Goal: Transaction & Acquisition: Purchase product/service

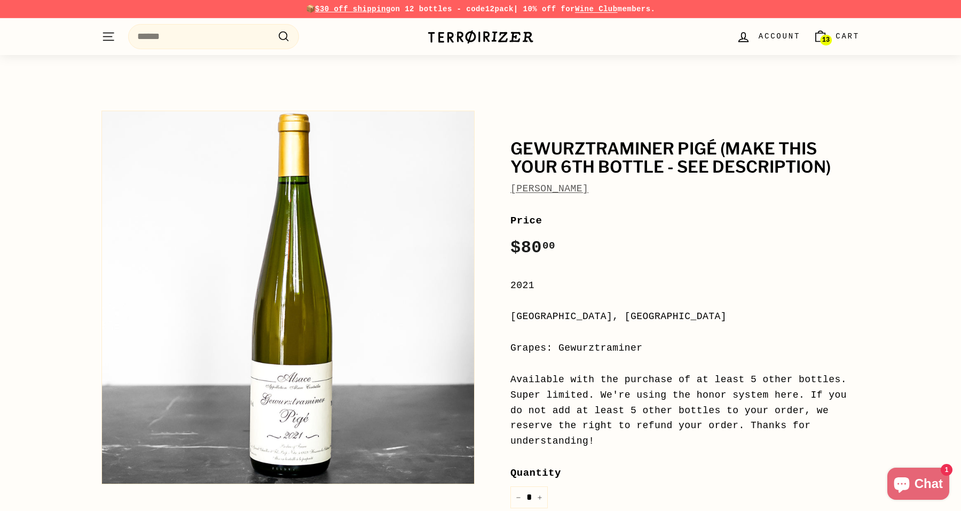
scroll to position [170, 0]
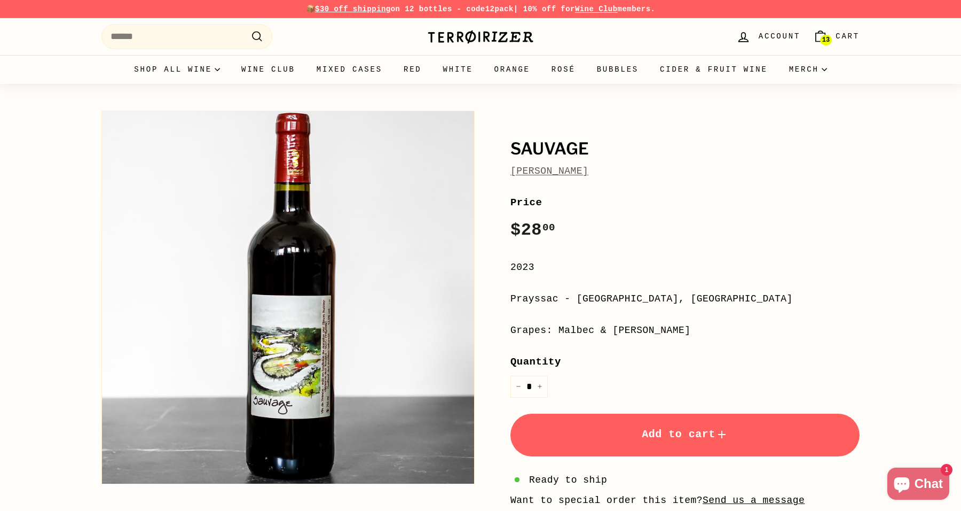
click at [844, 40] on span "Cart" at bounding box center [848, 36] width 24 height 12
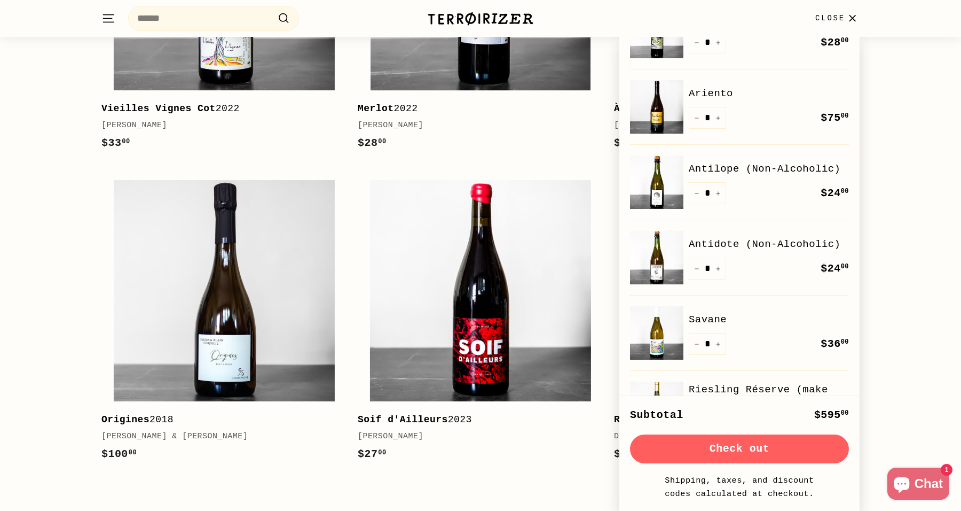
scroll to position [436, 0]
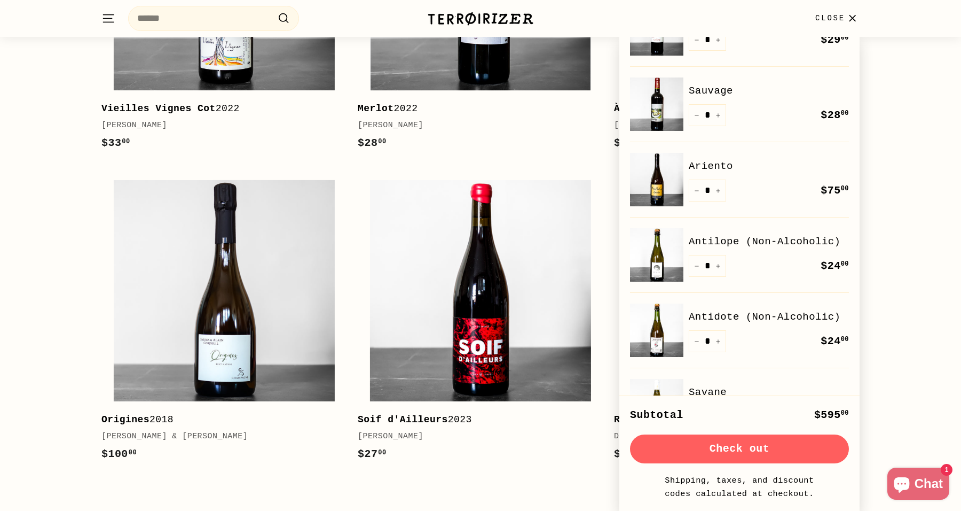
click at [723, 161] on link "Ariento" at bounding box center [769, 166] width 160 height 16
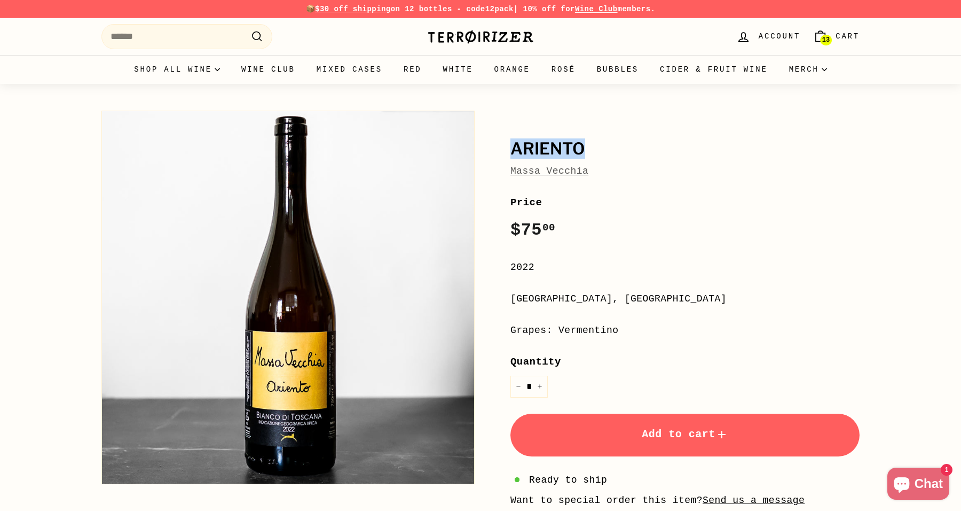
drag, startPoint x: 597, startPoint y: 150, endPoint x: 513, endPoint y: 148, distance: 83.3
click at [513, 148] on h1 "Ariento" at bounding box center [685, 149] width 349 height 18
copy h1 "Ariento"
click at [639, 173] on div "Massa Vecchia" at bounding box center [685, 170] width 349 height 15
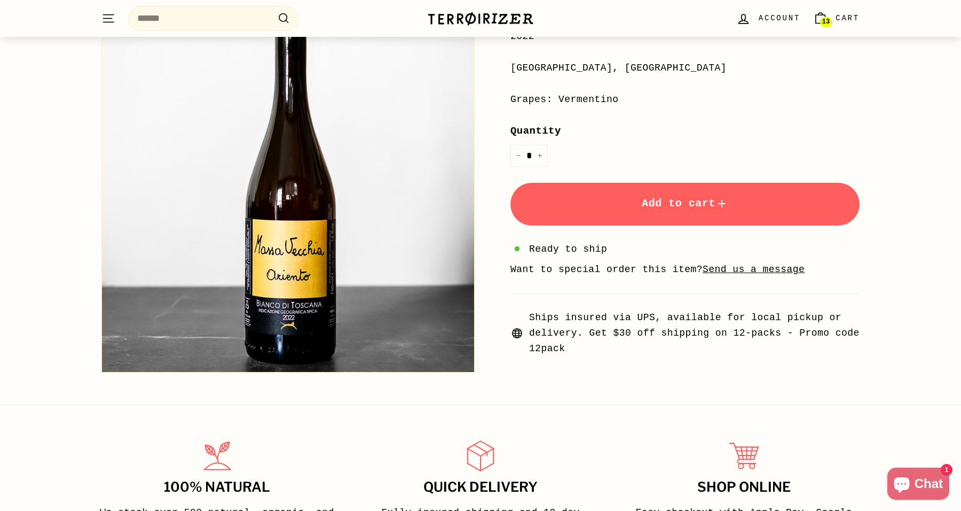
scroll to position [307, 0]
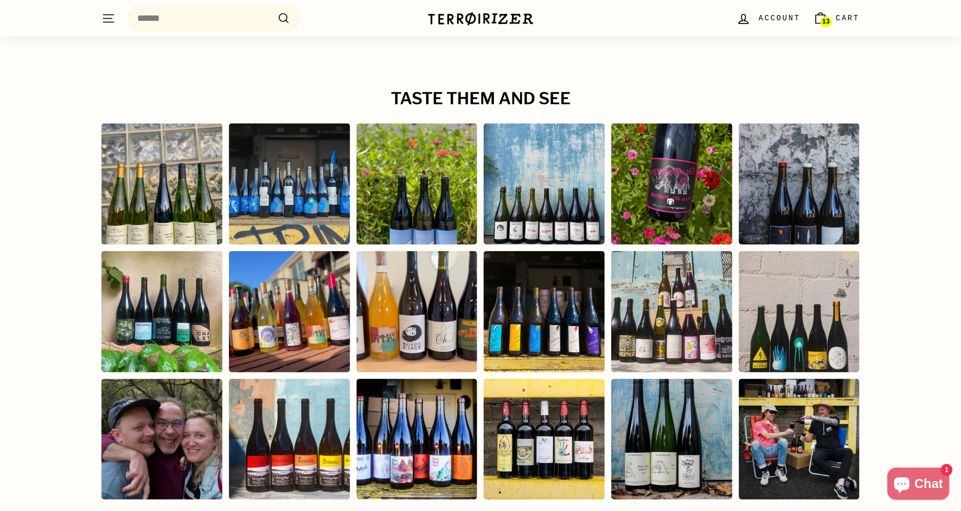
scroll to position [1716, 0]
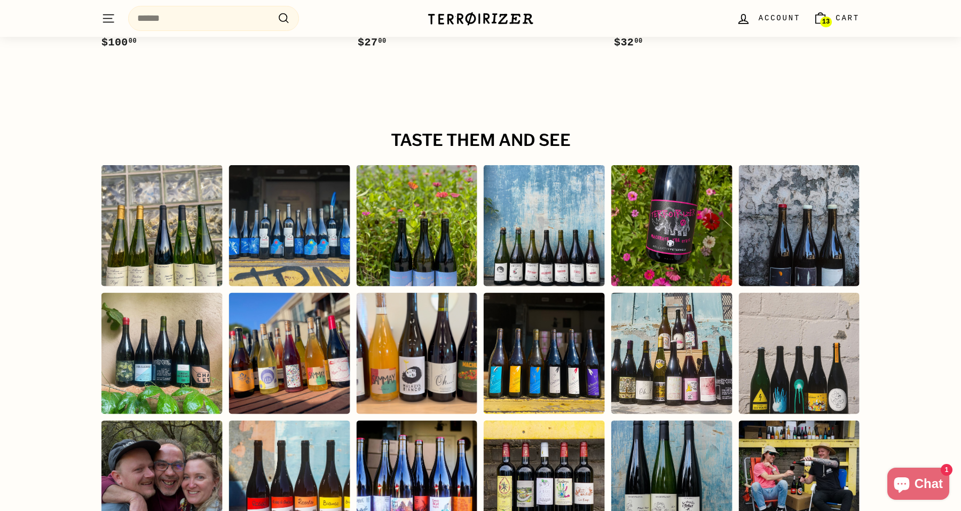
click at [437, 204] on div "Instagram post opens in a popup" at bounding box center [416, 225] width 121 height 121
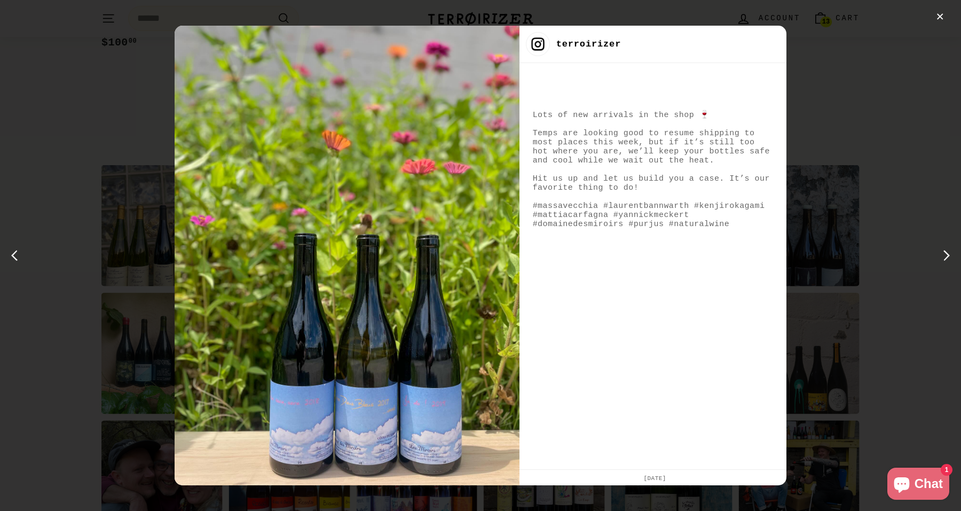
click at [882, 300] on div "✕ terroirizer Lots of new arrivals in the shop 🍷 Temps are looking good to resu…" at bounding box center [480, 255] width 961 height 511
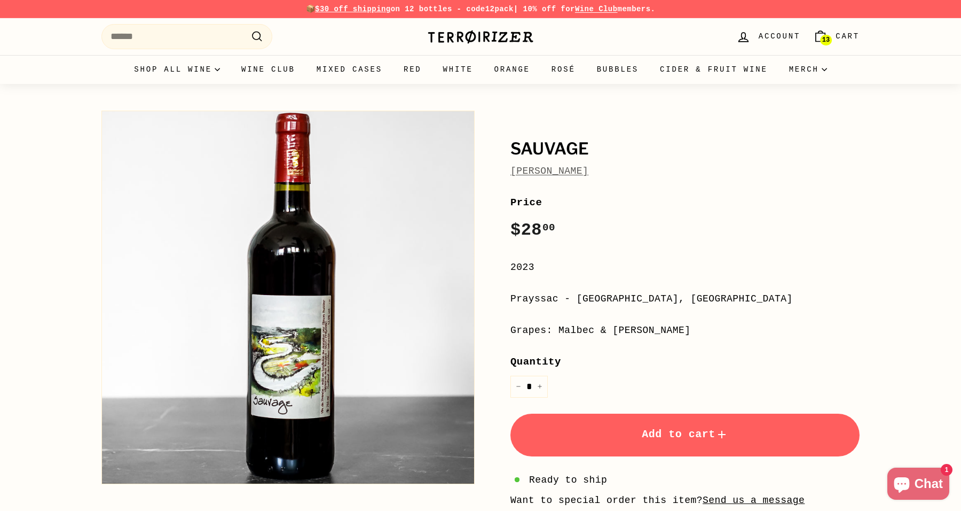
scroll to position [0, 0]
click at [484, 38] on img at bounding box center [480, 36] width 107 height 15
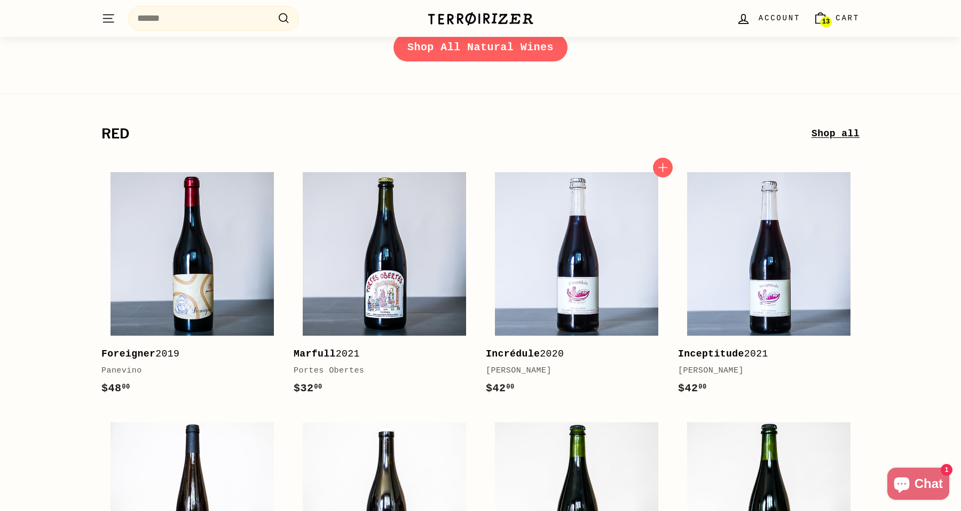
scroll to position [1808, 0]
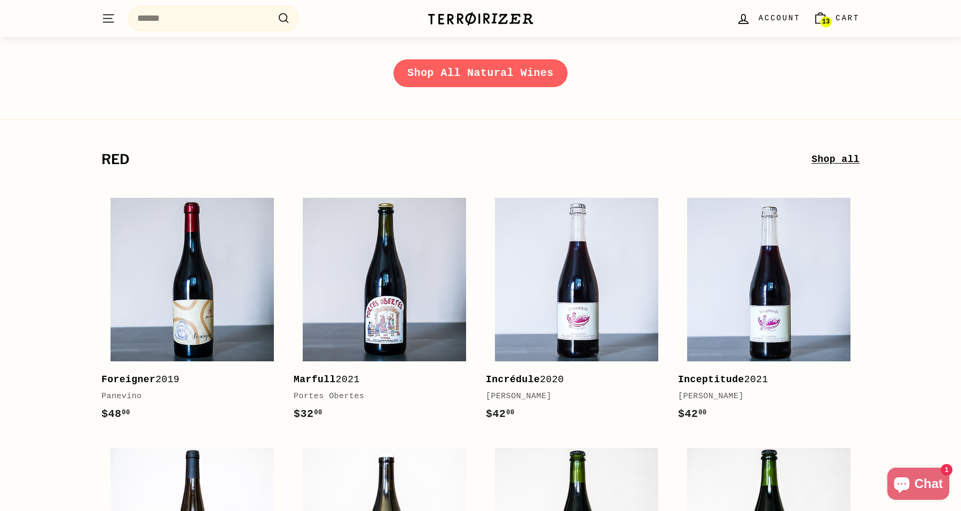
click at [496, 79] on link "Shop All Natural Wines" at bounding box center [481, 73] width 174 height 28
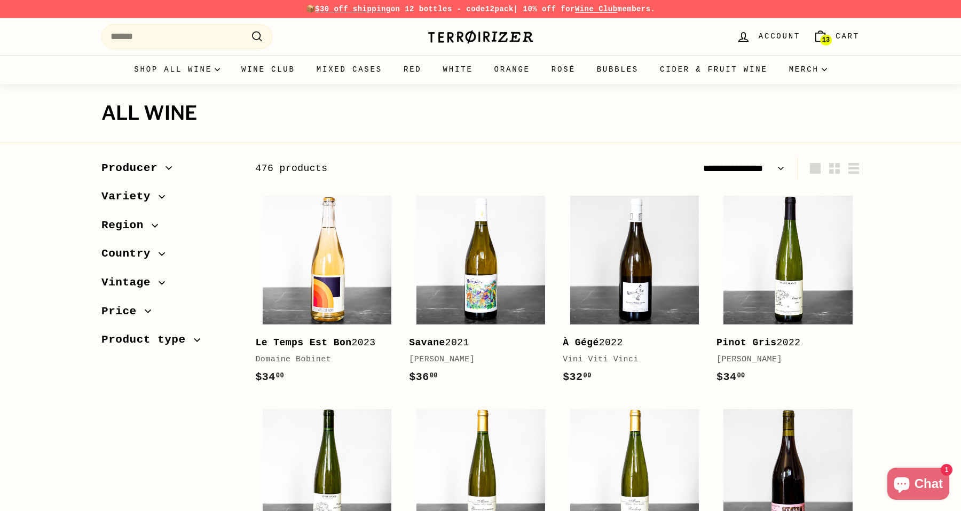
select select "**********"
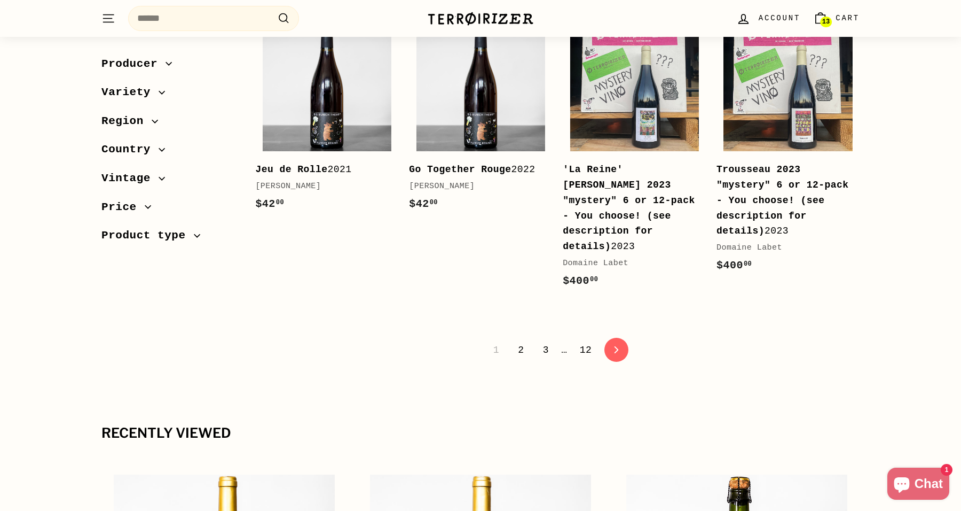
scroll to position [2227, 0]
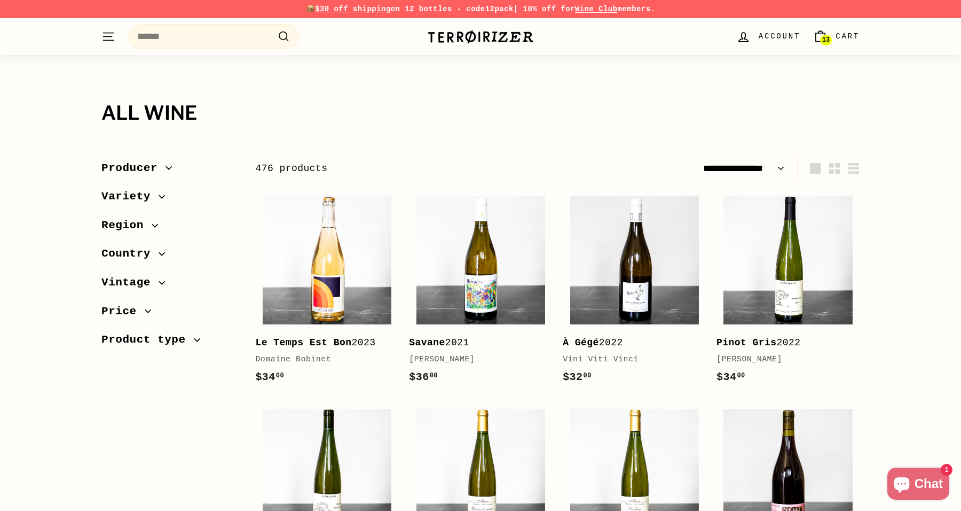
select select "**********"
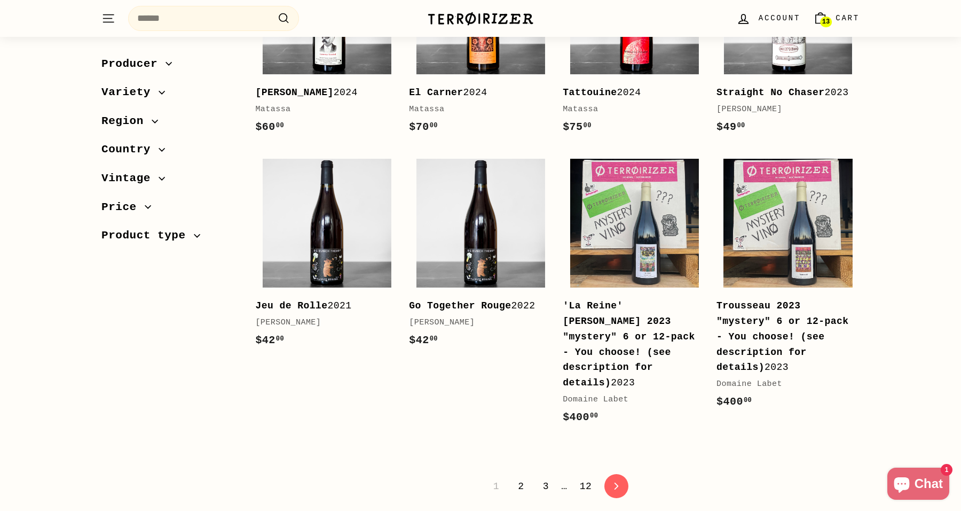
scroll to position [2107, 0]
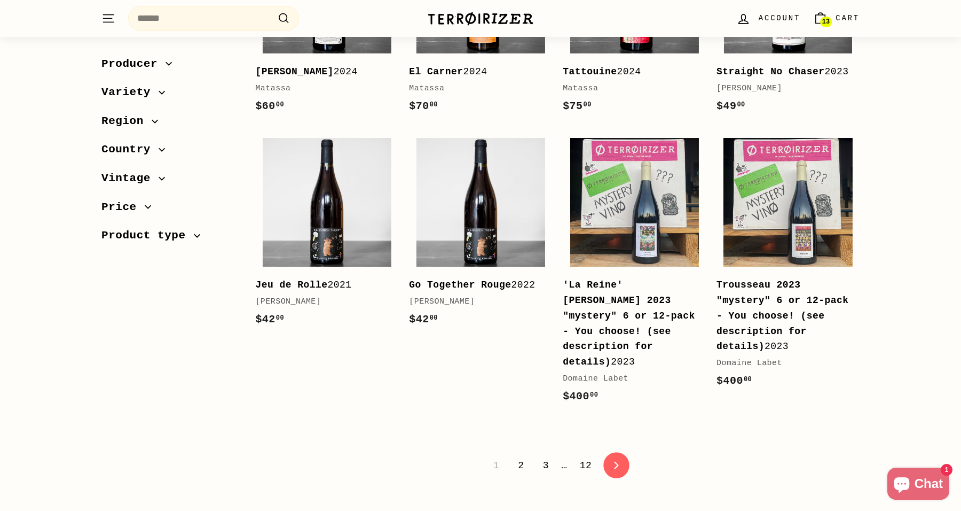
click at [614, 452] on link "icon-chevron Next" at bounding box center [617, 465] width 26 height 26
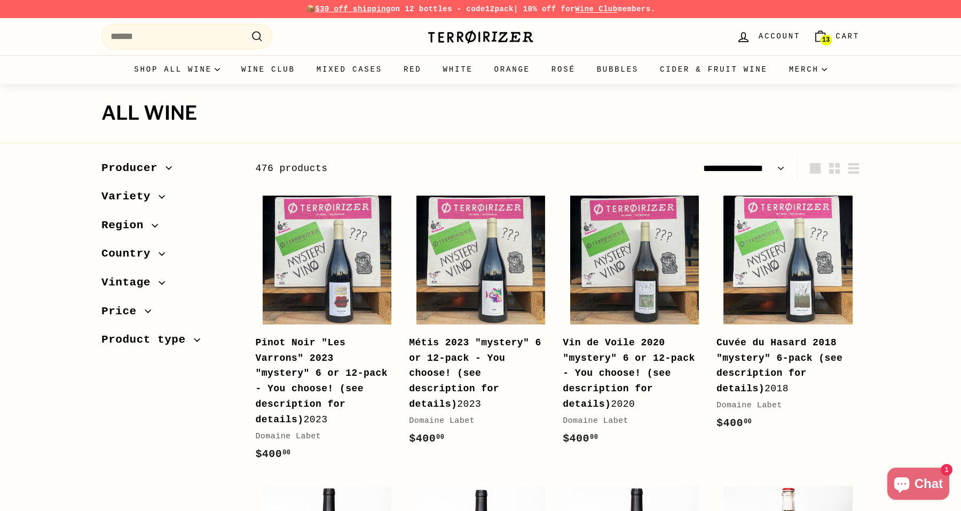
select select "**********"
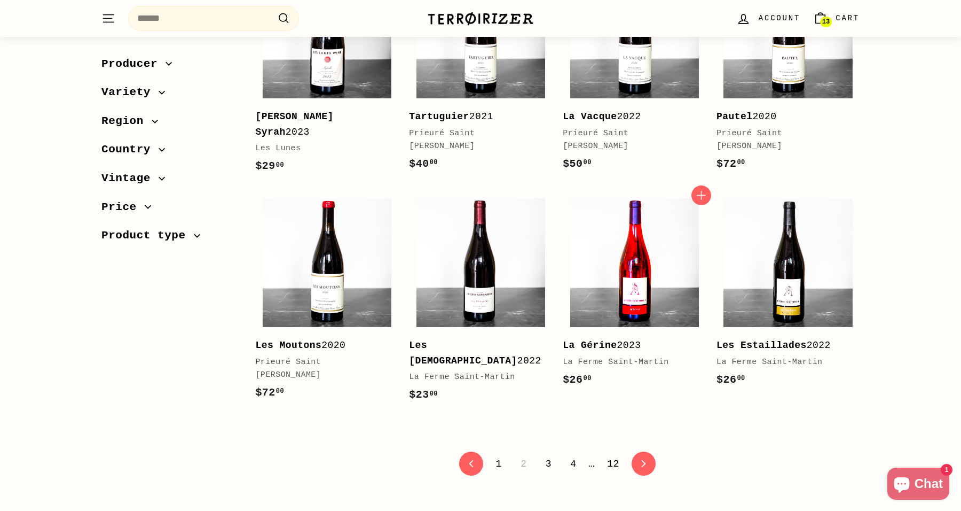
scroll to position [2055, 0]
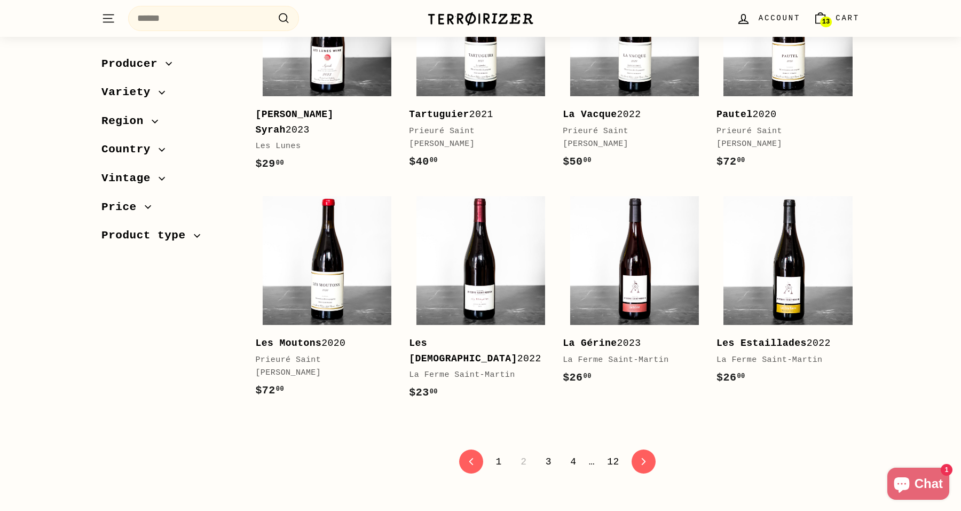
click at [636, 463] on link "icon-chevron Next" at bounding box center [644, 462] width 26 height 26
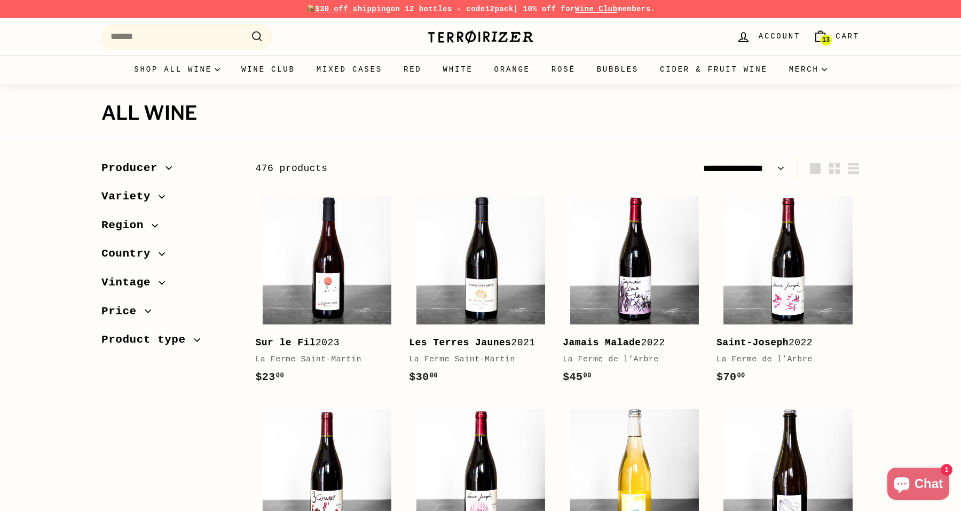
select select "**********"
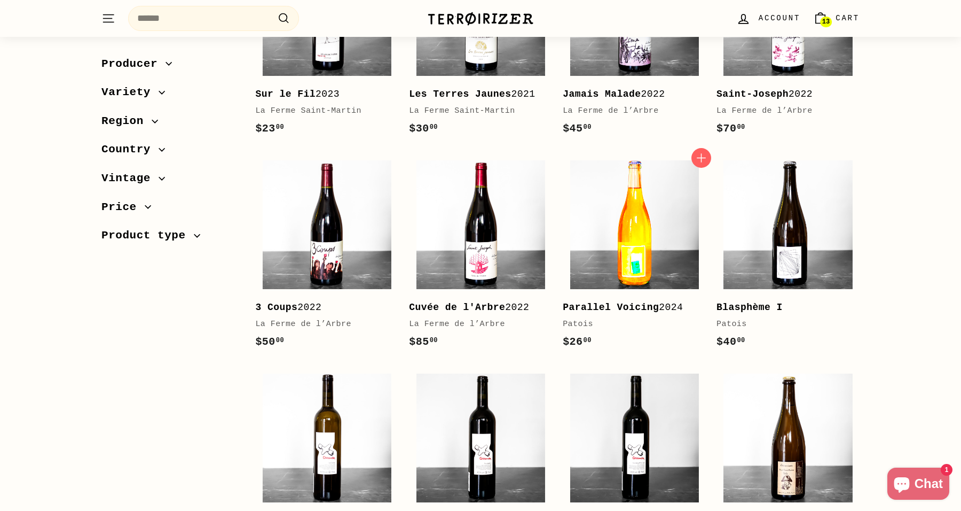
scroll to position [245, 0]
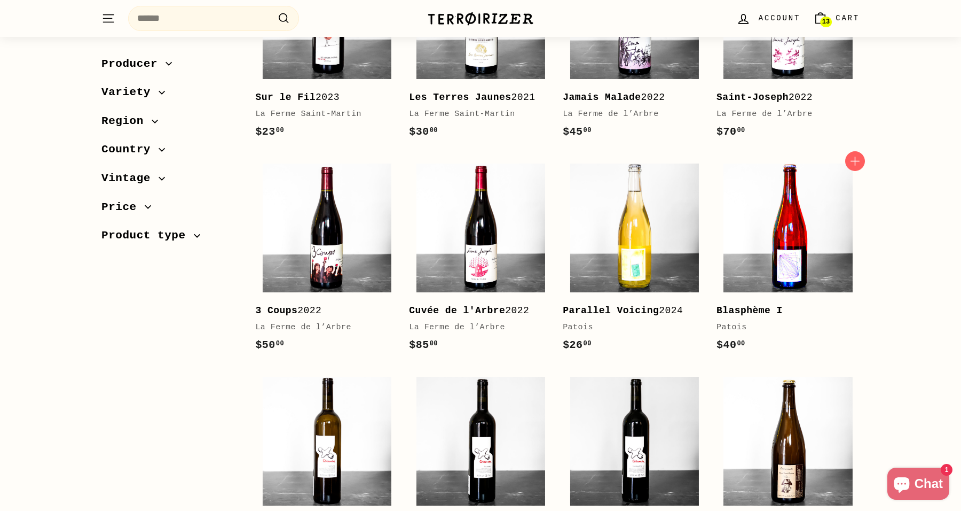
click at [753, 286] on img at bounding box center [788, 227] width 129 height 129
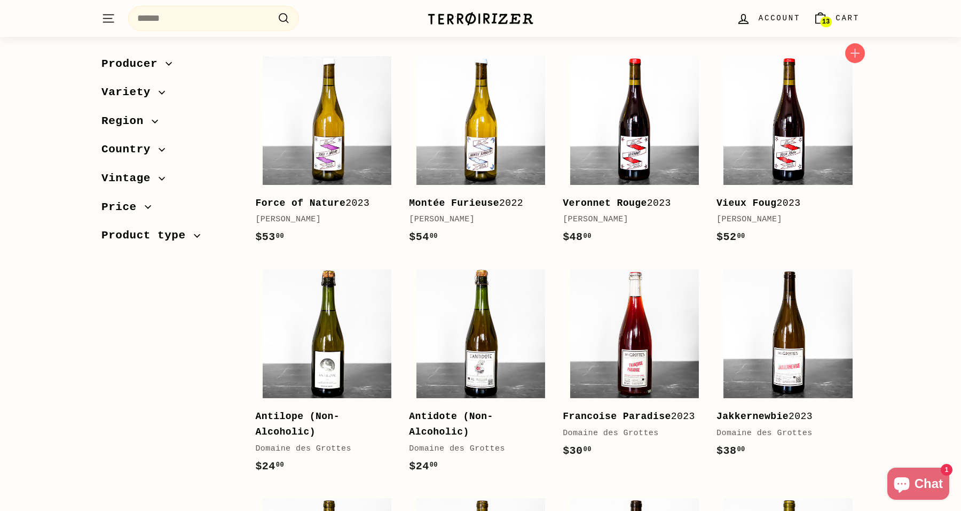
scroll to position [763, 0]
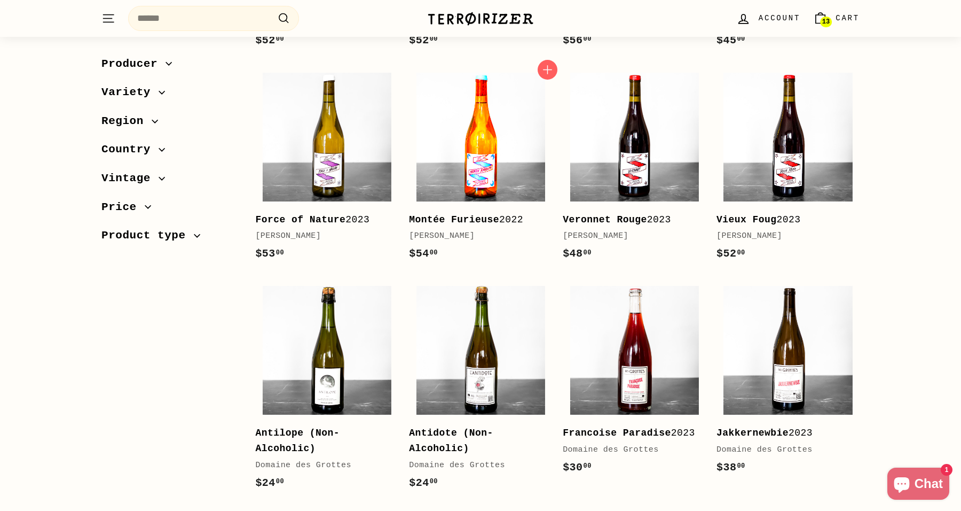
click at [518, 191] on img at bounding box center [481, 137] width 129 height 129
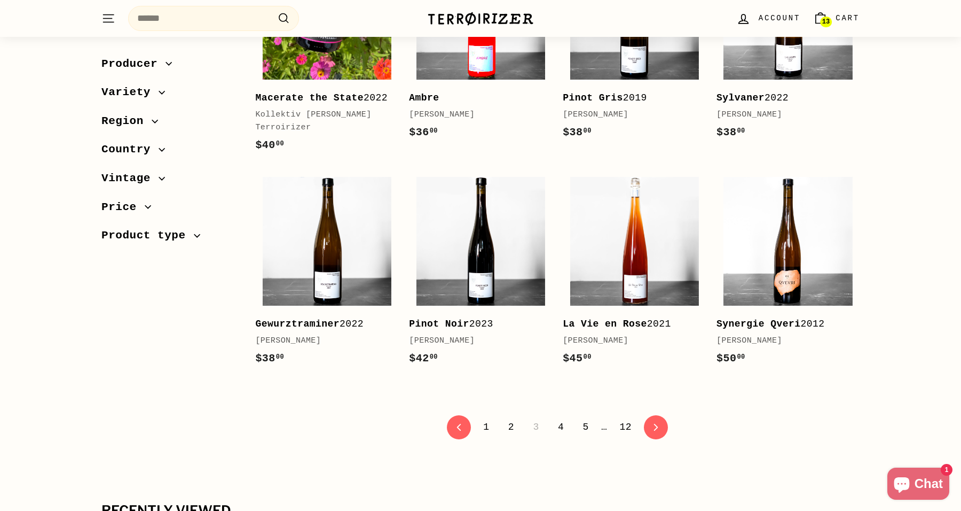
scroll to position [2056, 0]
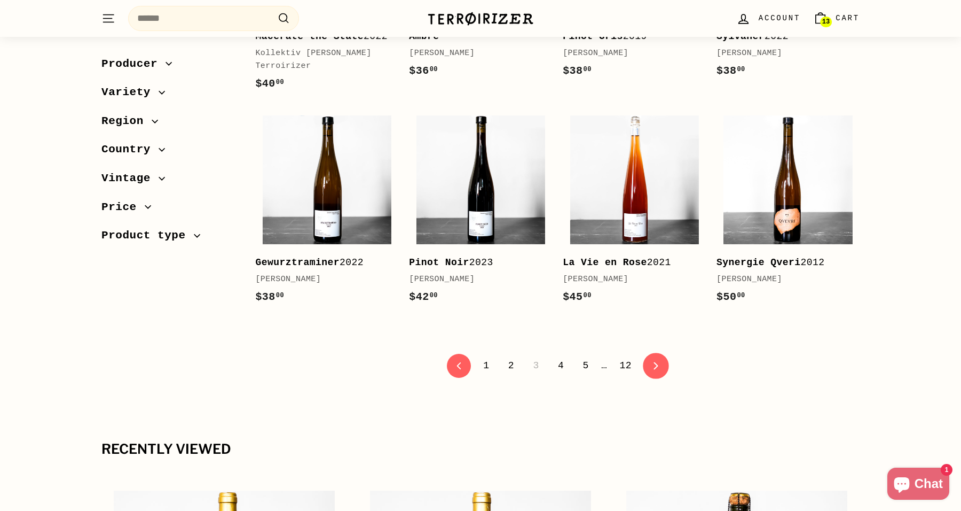
click at [660, 369] on icon "icon-chevron" at bounding box center [656, 365] width 7 height 7
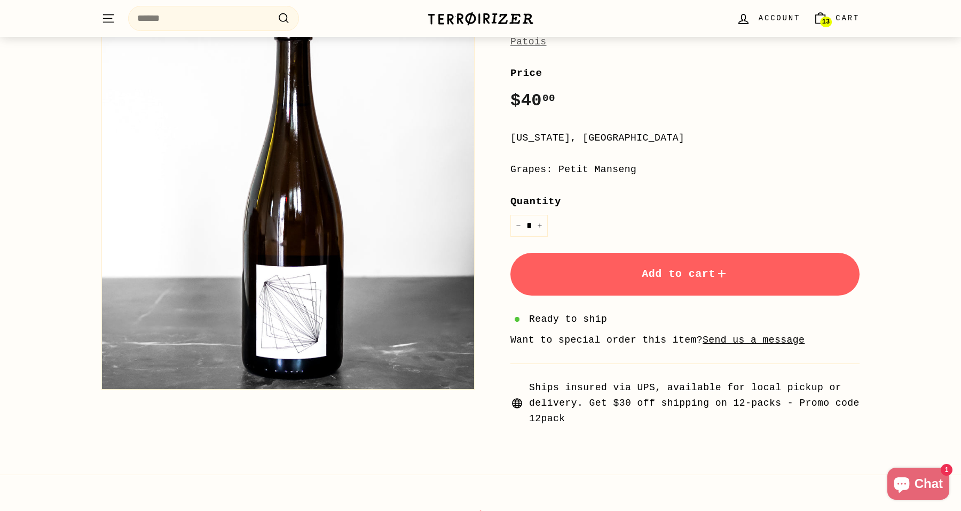
scroll to position [152, 0]
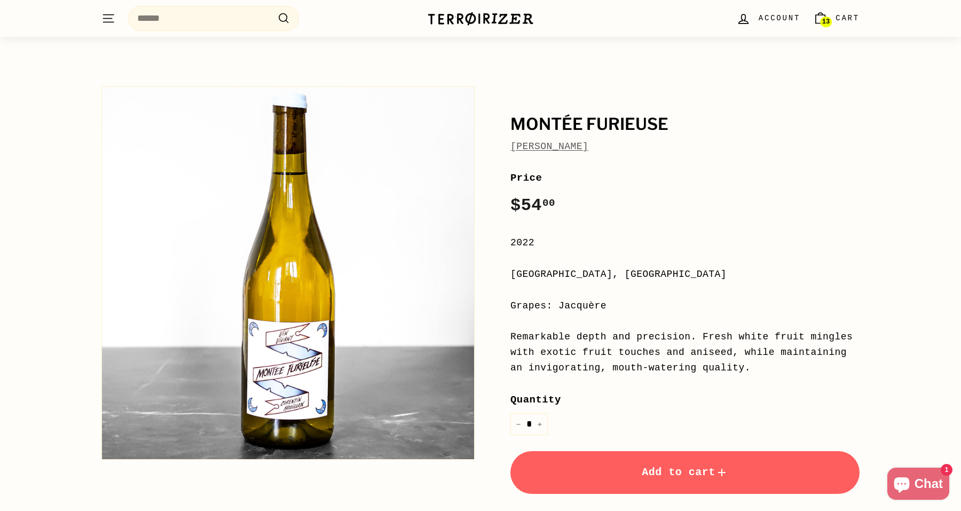
scroll to position [25, 0]
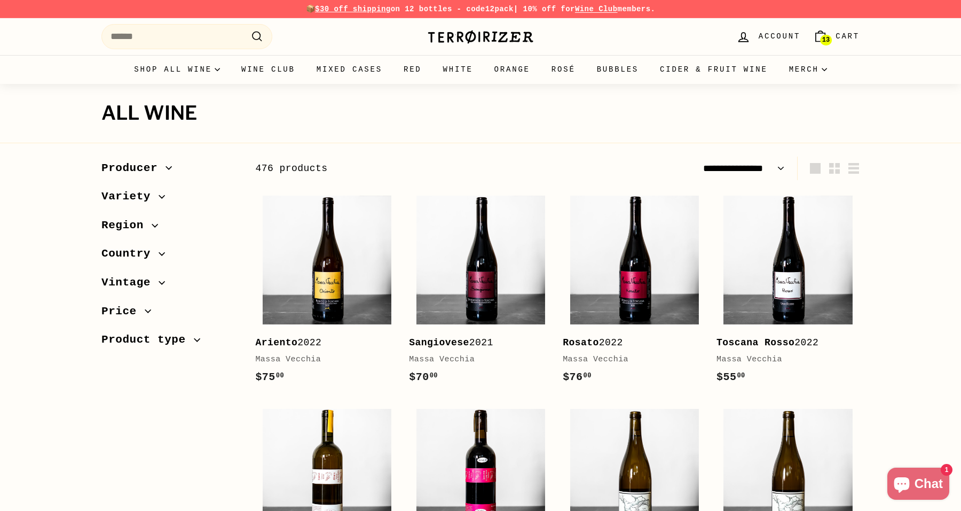
select select "**********"
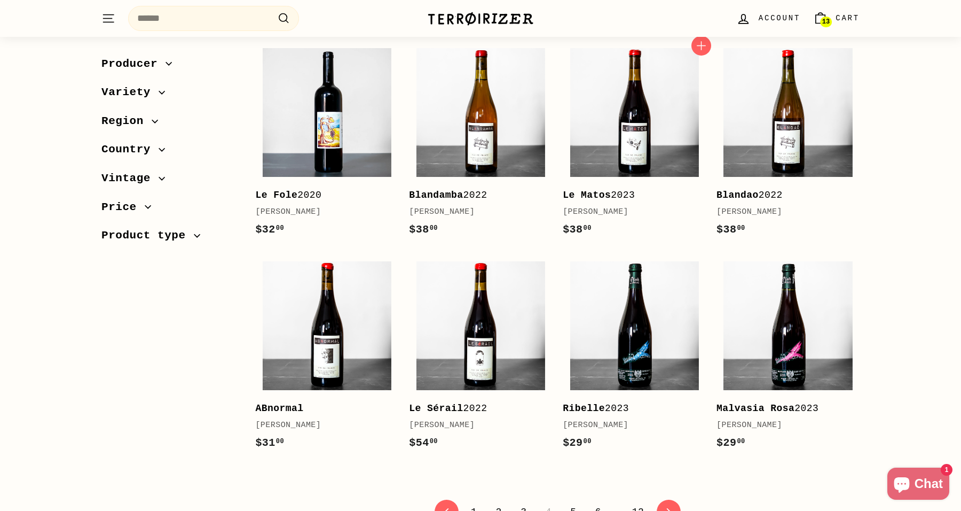
scroll to position [1945, 0]
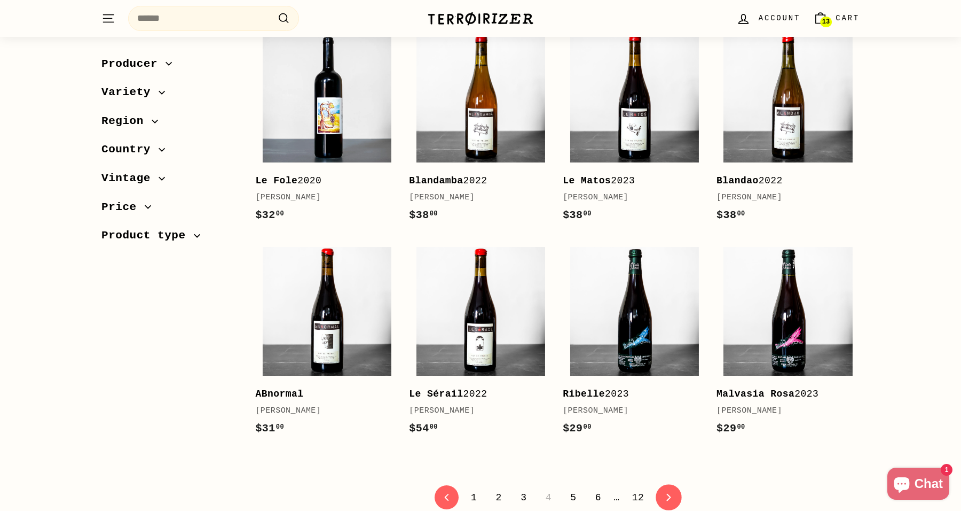
click at [670, 493] on icon "icon-chevron" at bounding box center [668, 496] width 7 height 7
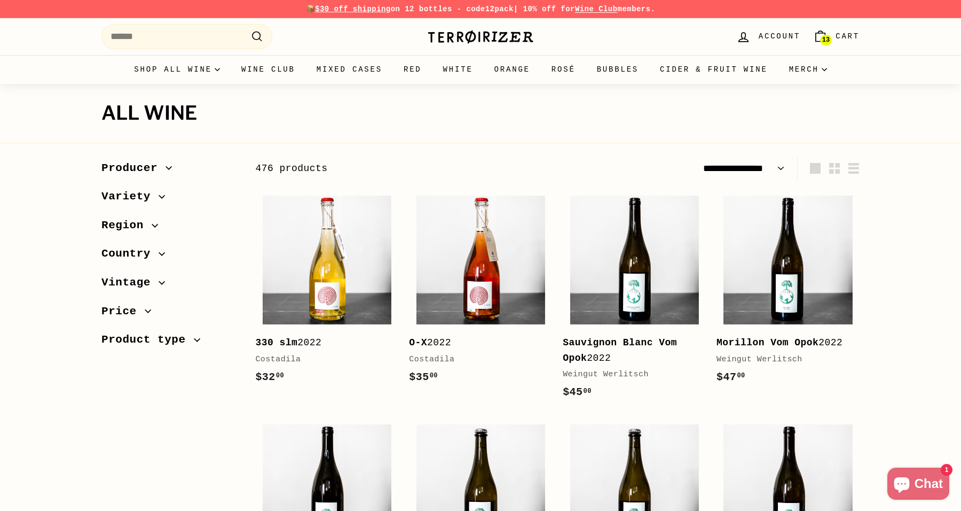
select select "**********"
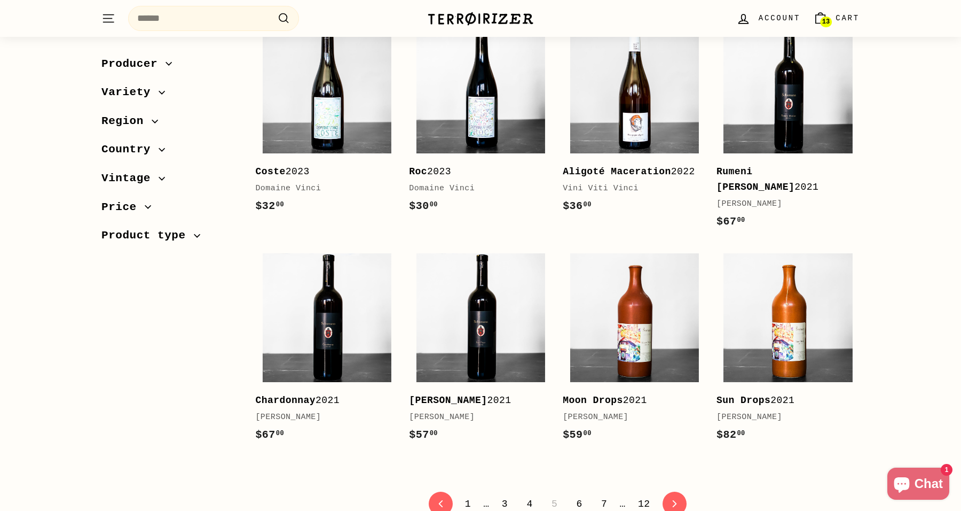
scroll to position [1980, 0]
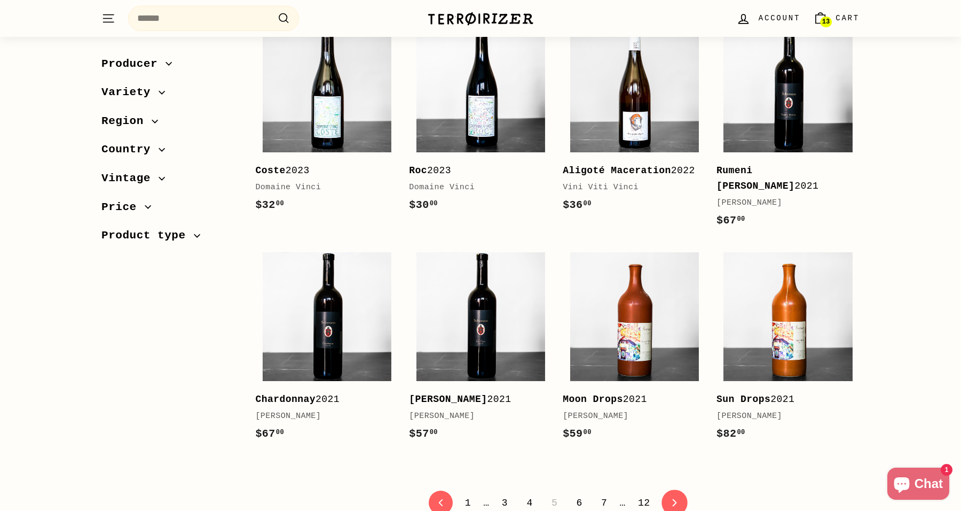
click at [673, 494] on link "icon-chevron Next" at bounding box center [675, 502] width 26 height 26
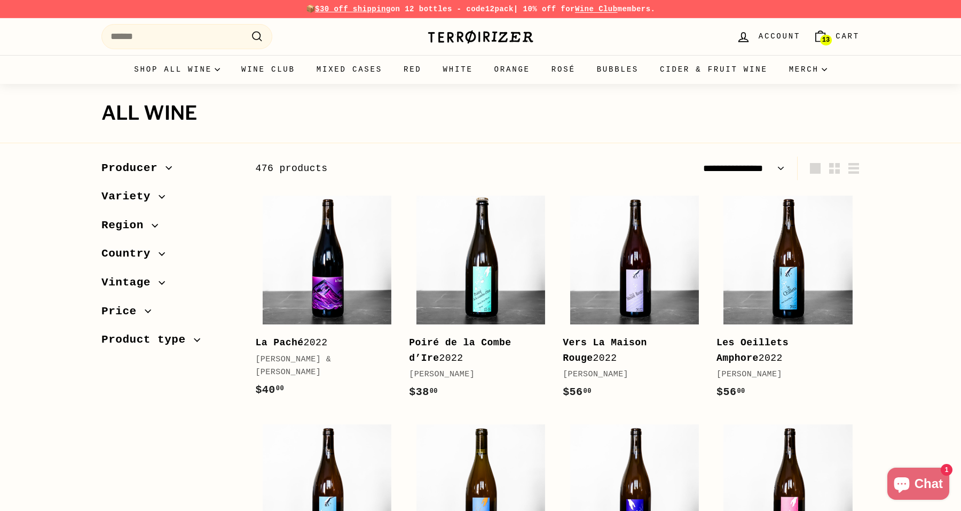
select select "**********"
